Goal: Information Seeking & Learning: Learn about a topic

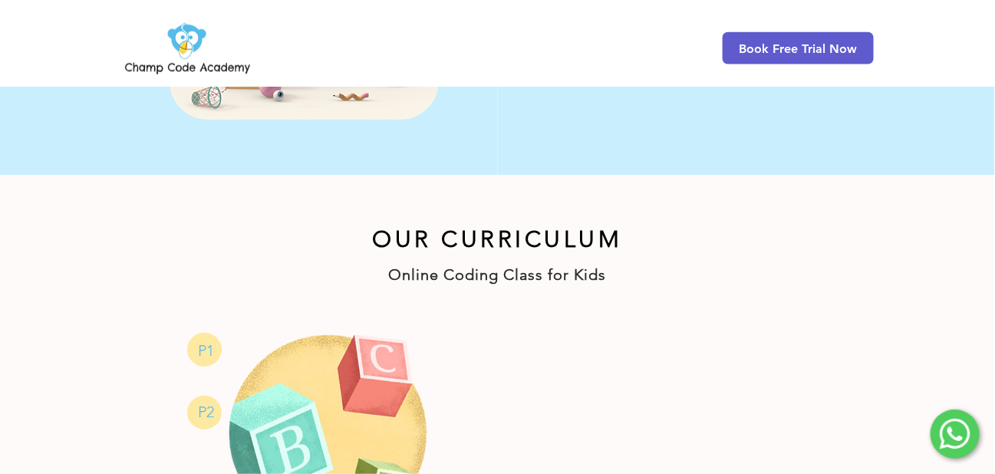
scroll to position [785, 0]
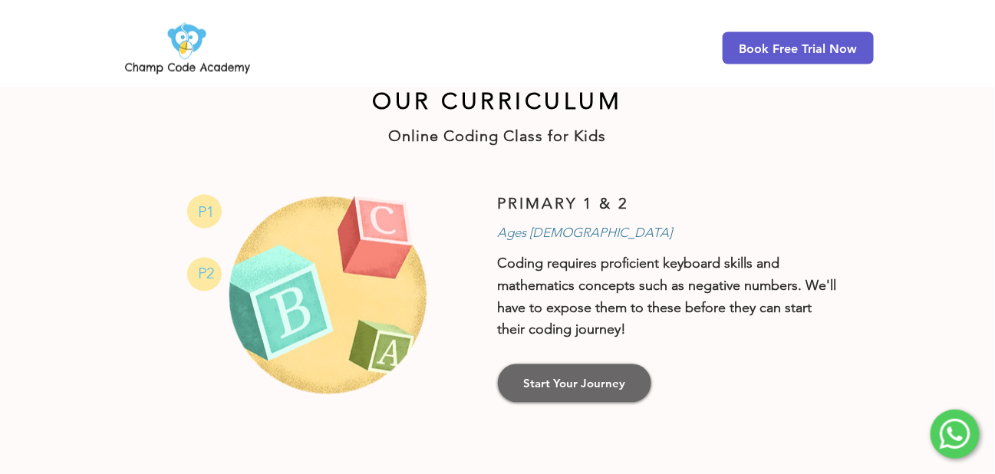
click at [548, 376] on span "Start Your Journey" at bounding box center [574, 384] width 102 height 16
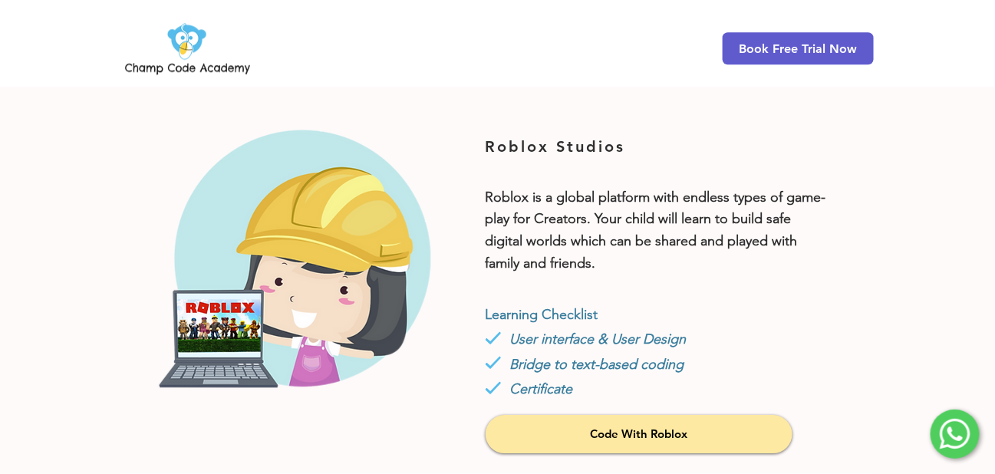
scroll to position [1297, 0]
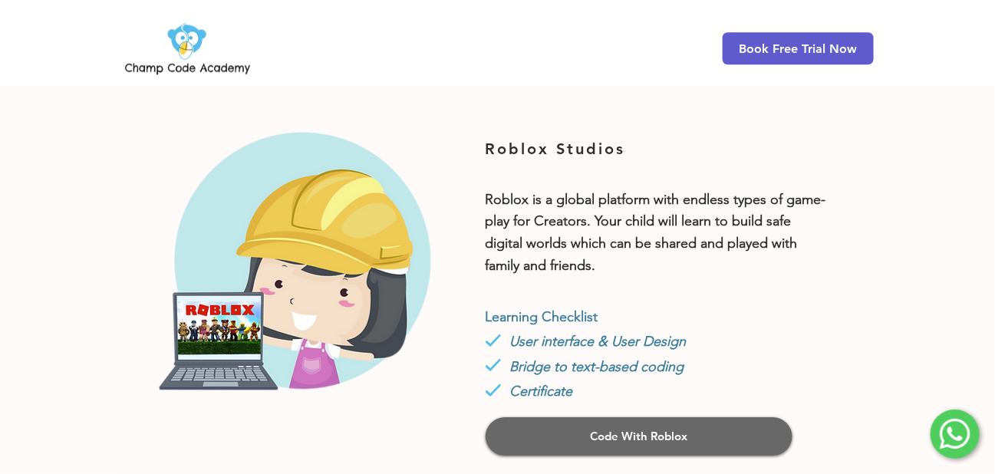
click at [625, 428] on span "Code With Roblox" at bounding box center [638, 436] width 97 height 16
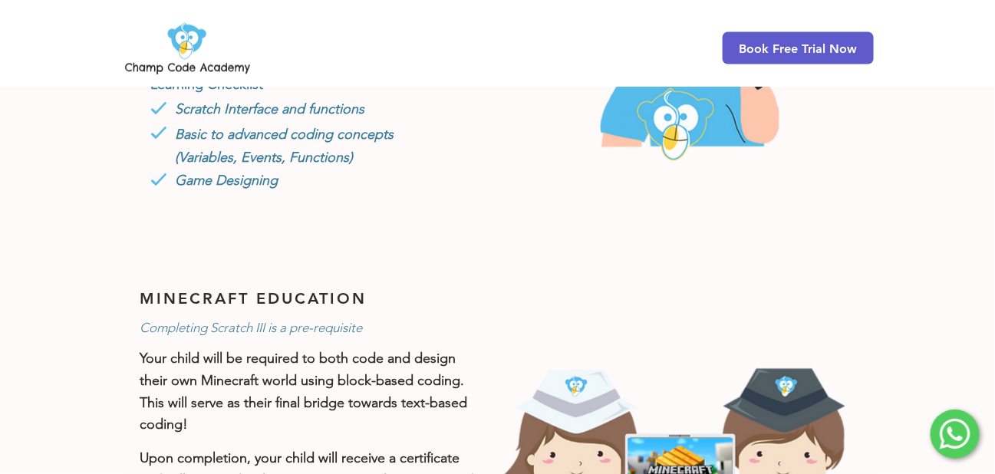
scroll to position [453, 0]
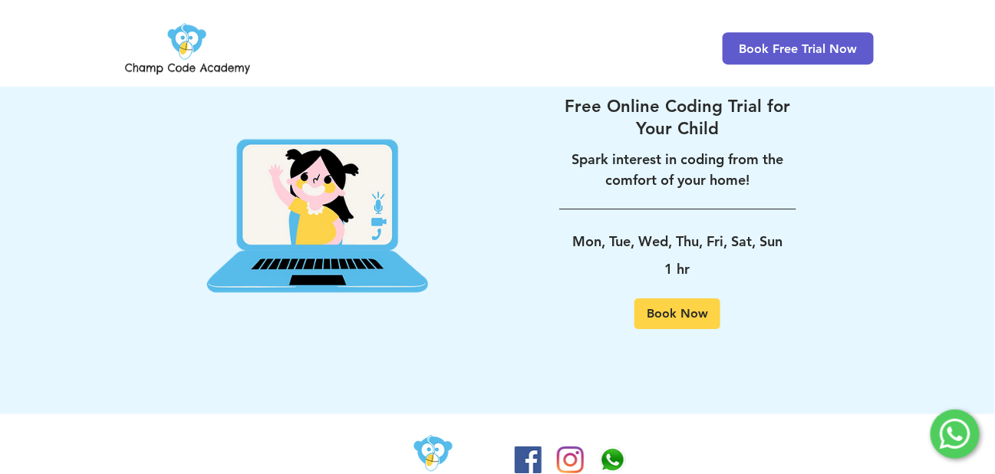
scroll to position [1473, 0]
